Goal: Contribute content

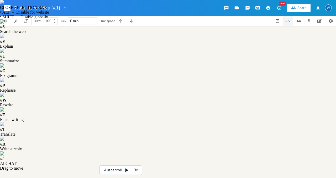
type textarea "Verse 1 She strides through shadows, fierce and true, Em C A new 007, breaking …"
click at [66, 7] on icon "button" at bounding box center [64, 7] width 5 height 5
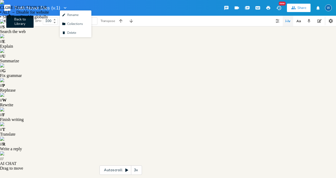
click at [9, 7] on icon "button" at bounding box center [9, 8] width 1 height 3
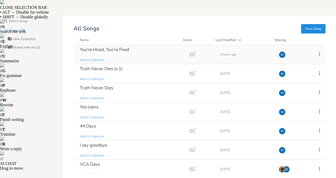
click at [104, 47] on div "You're Hired, You're Fired" at bounding box center [104, 49] width 49 height 4
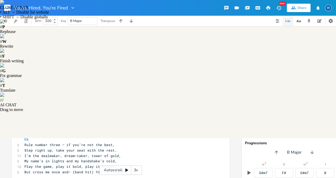
scroll to position [67, 0]
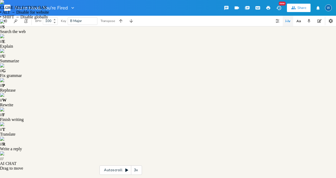
type textarea "umber three — if you’re not the best, Step right up, take your seat with the re…"
drag, startPoint x: 134, startPoint y: 124, endPoint x: 35, endPoint y: 26, distance: 138.9
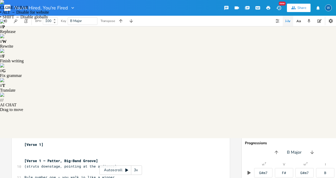
scroll to position [0, 0]
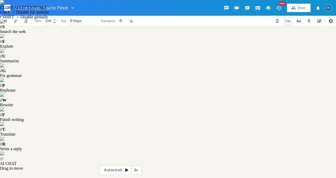
type textarea "[Verse 1 – Patter, Big-Band Groove] (struts downstage, pointing at the audience…"
drag, startPoint x: 23, startPoint y: 57, endPoint x: 112, endPoint y: 173, distance: 145.7
drag, startPoint x: 125, startPoint y: 160, endPoint x: 22, endPoint y: 27, distance: 167.8
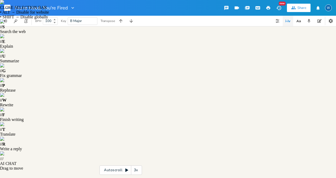
type textarea "[Verse 1 – Patter, Big-Band Groove] (struts downstage, pointing at the audience…"
type textarea "[Verse 2 – Faster, Snappier, More Arrogant] I built it higher, I built it brigh…"
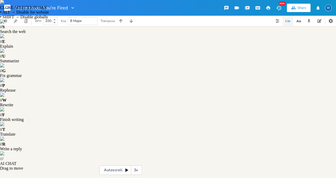
drag, startPoint x: 22, startPoint y: 103, endPoint x: 143, endPoint y: 153, distance: 131.6
